Goal: Task Accomplishment & Management: Manage account settings

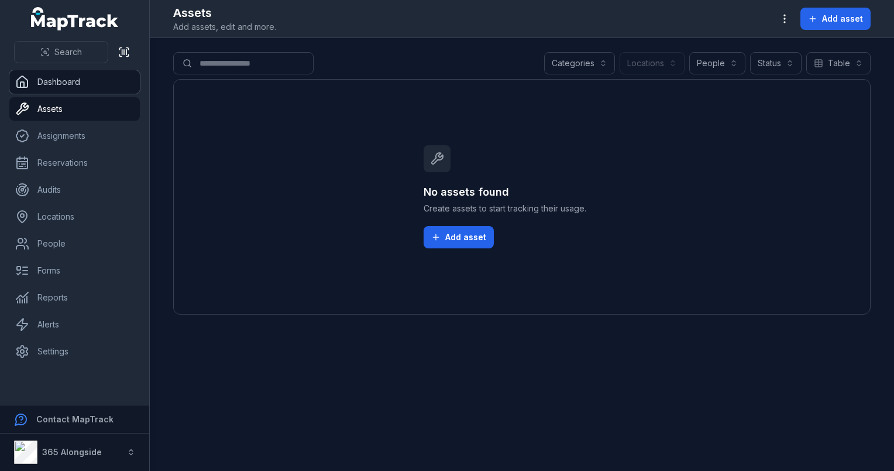
click at [64, 78] on link "Dashboard" at bounding box center [74, 81] width 131 height 23
click at [249, 102] on div "Search Dashboard Assets Assignments Reservations Audits Locations People Forms …" at bounding box center [447, 235] width 894 height 471
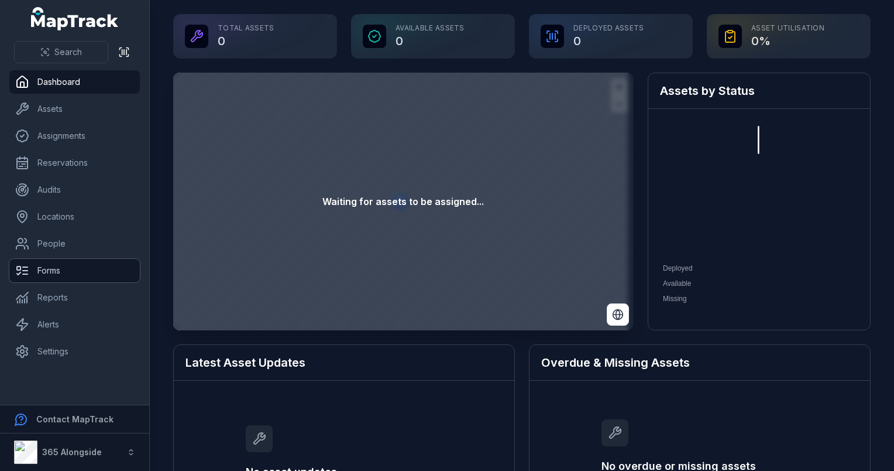
click at [70, 273] on link "Forms" at bounding box center [74, 270] width 131 height 23
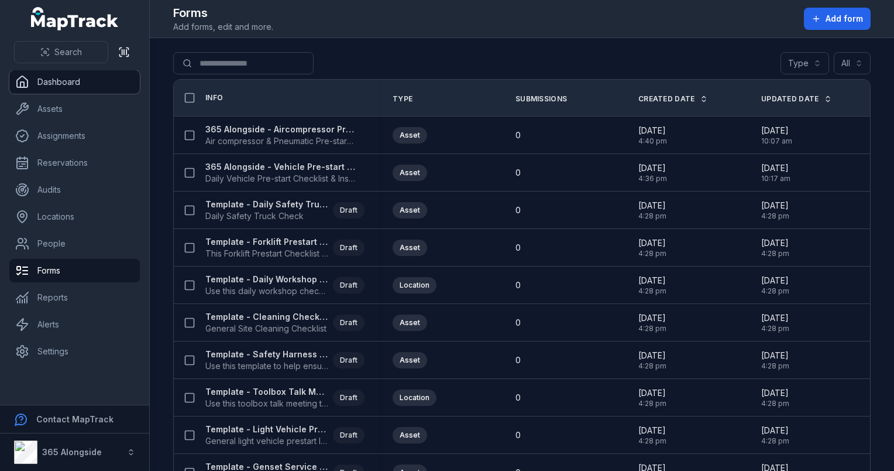
click at [87, 88] on link "Dashboard" at bounding box center [74, 81] width 131 height 23
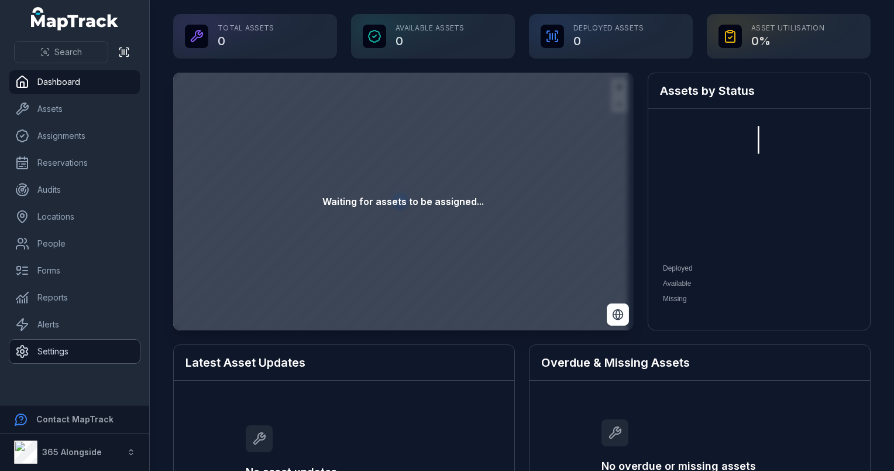
click at [47, 359] on link "Settings" at bounding box center [74, 350] width 131 height 23
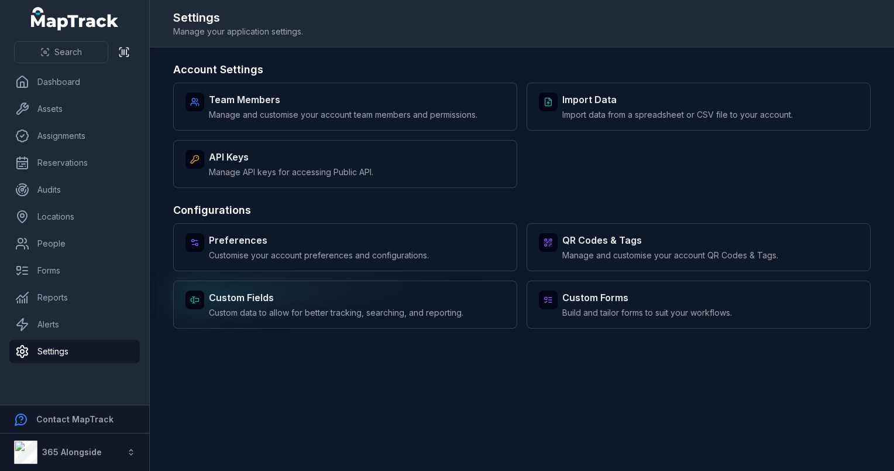
click at [400, 308] on span "Custom data to allow for better tracking, searching, and reporting." at bounding box center [336, 313] width 255 height 12
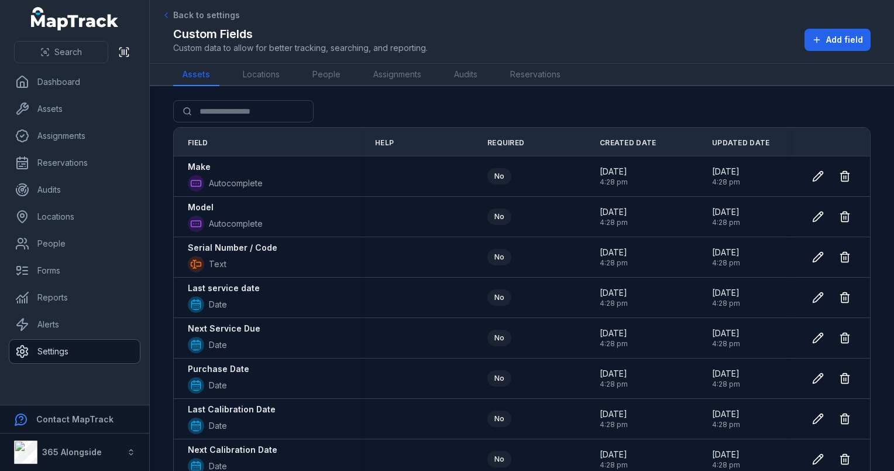
click at [96, 344] on link "Settings" at bounding box center [74, 350] width 131 height 23
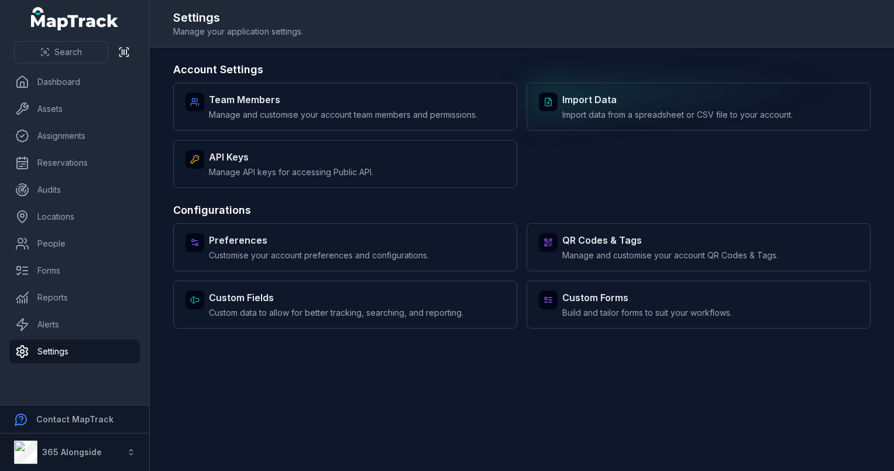
click at [632, 104] on strong "Import Data" at bounding box center [678, 99] width 231 height 14
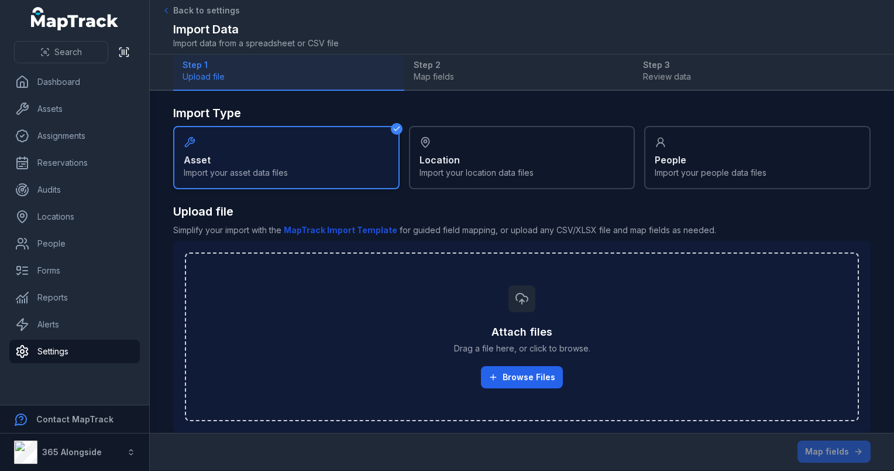
click at [241, 157] on div "Asset Import your asset data files" at bounding box center [286, 157] width 227 height 63
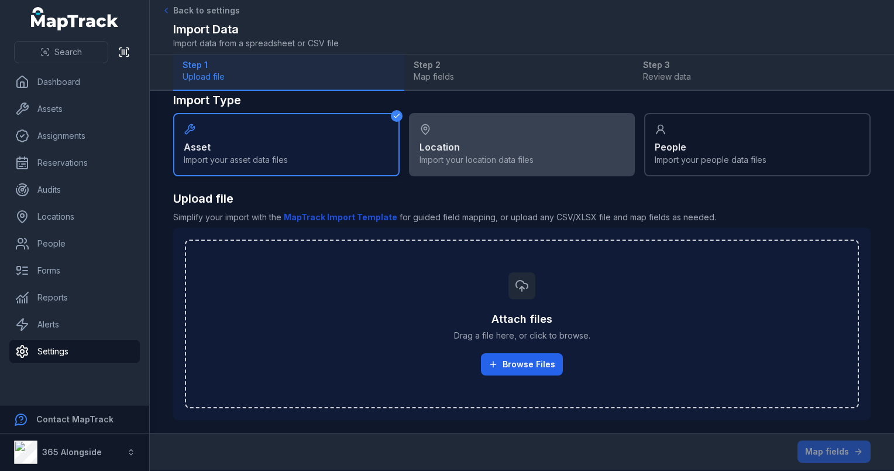
scroll to position [13, 0]
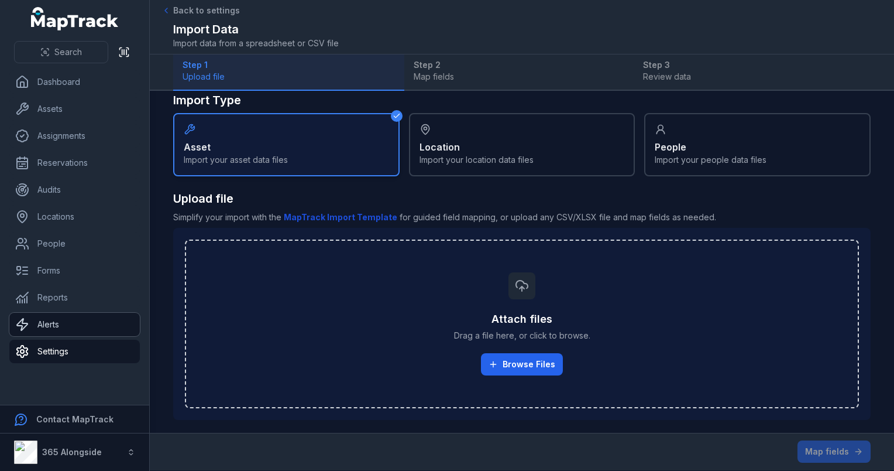
click at [50, 332] on link "Alerts" at bounding box center [74, 324] width 131 height 23
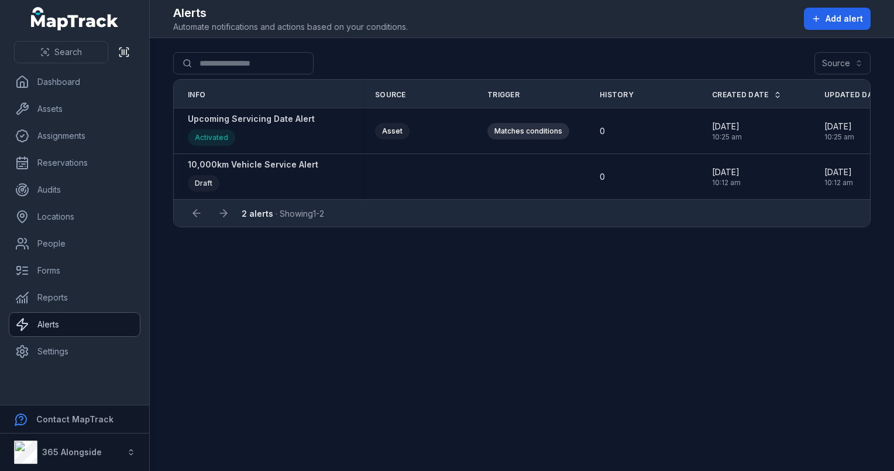
click at [42, 326] on link "Alerts" at bounding box center [74, 324] width 131 height 23
click at [41, 356] on link "Settings" at bounding box center [74, 350] width 131 height 23
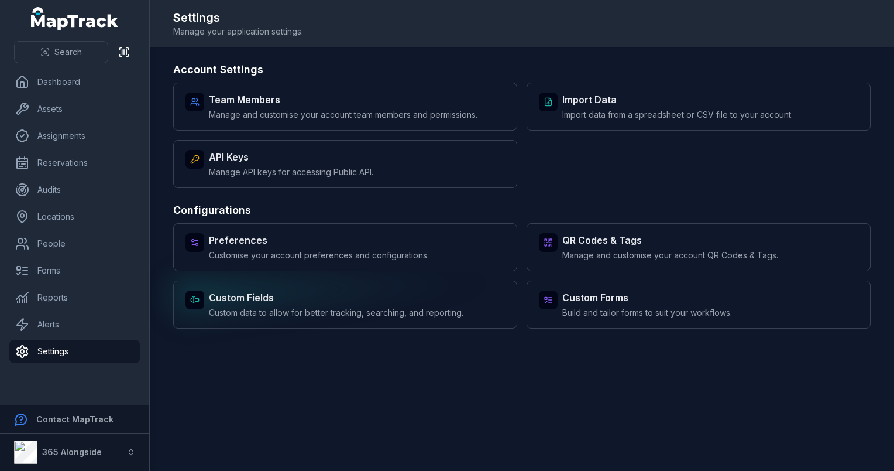
click at [290, 310] on span "Custom data to allow for better tracking, searching, and reporting." at bounding box center [336, 313] width 255 height 12
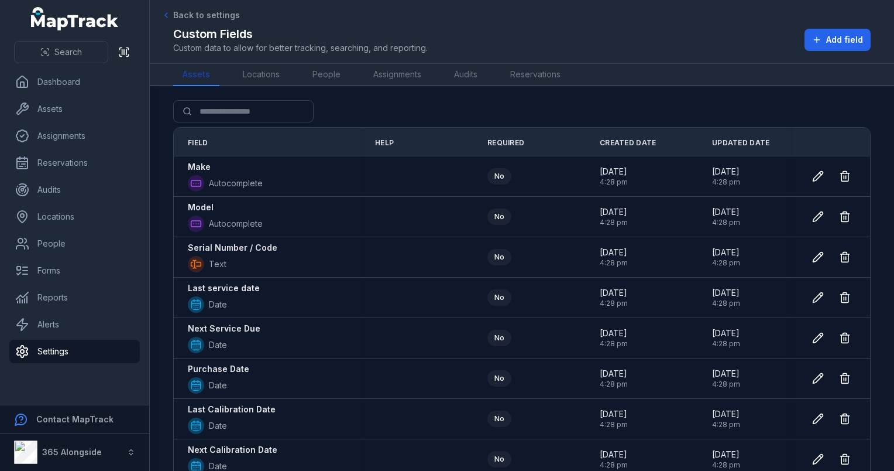
click at [201, 77] on link "Assets" at bounding box center [196, 75] width 46 height 22
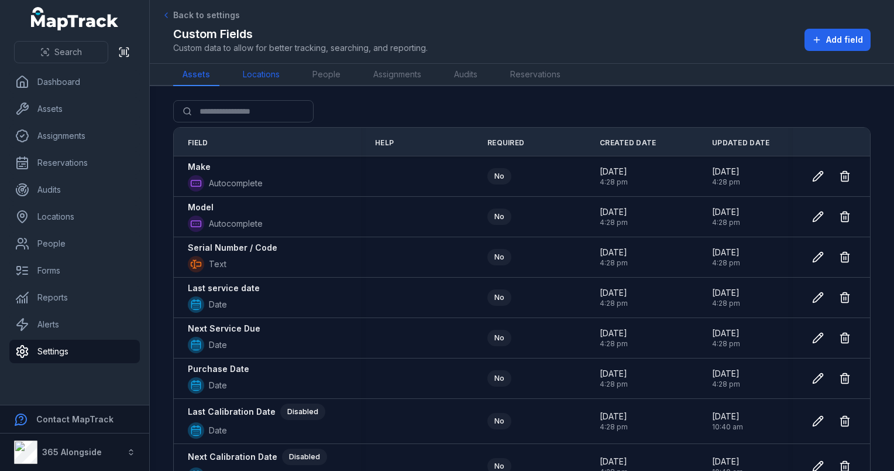
click at [273, 76] on link "Locations" at bounding box center [262, 75] width 56 height 22
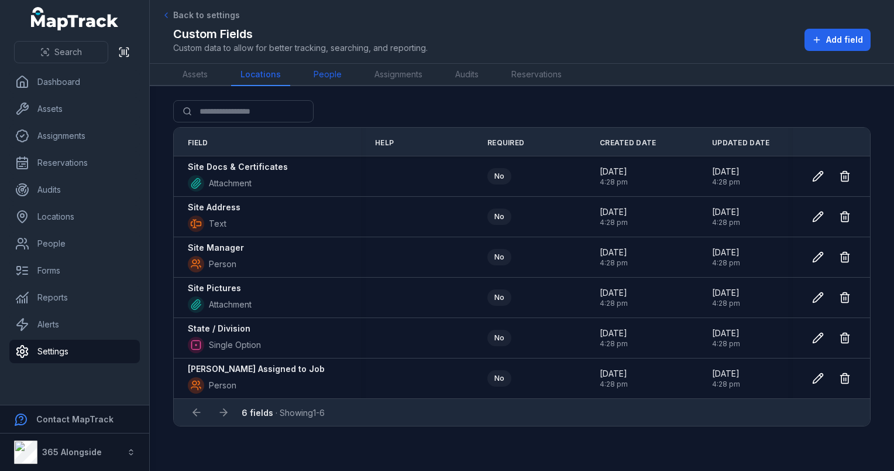
click at [328, 77] on link "People" at bounding box center [327, 75] width 47 height 22
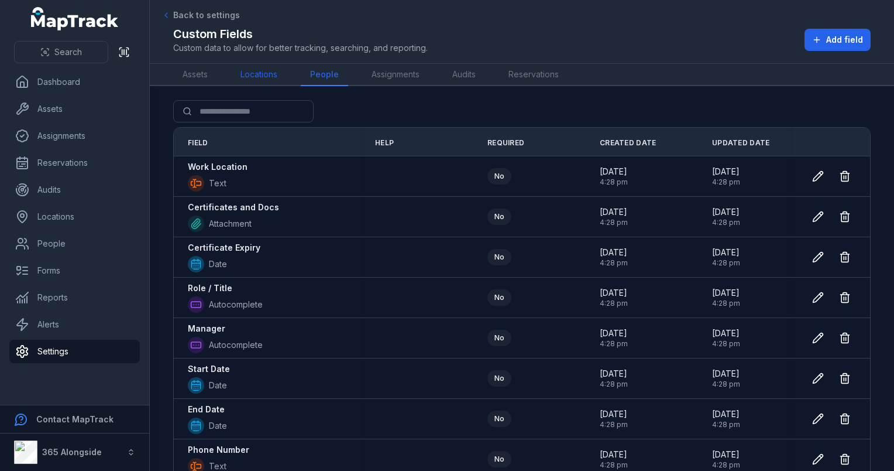
click at [256, 79] on link "Locations" at bounding box center [259, 75] width 56 height 22
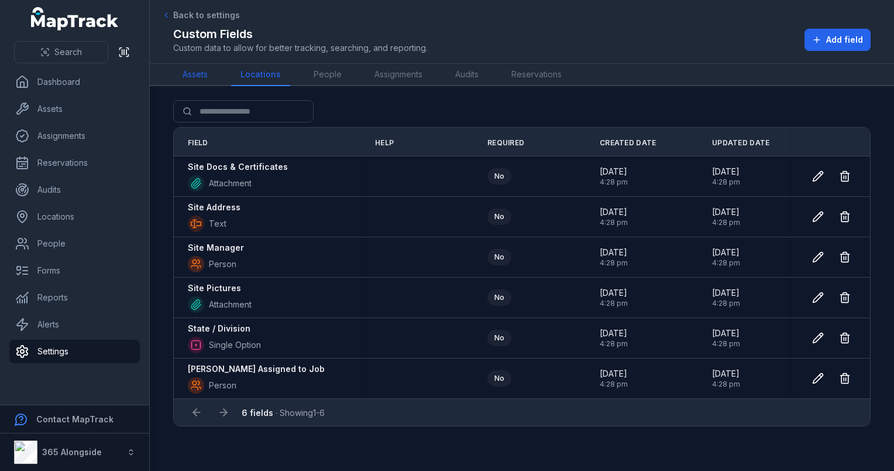
click at [203, 78] on link "Assets" at bounding box center [195, 75] width 44 height 22
